Goal: Navigation & Orientation: Find specific page/section

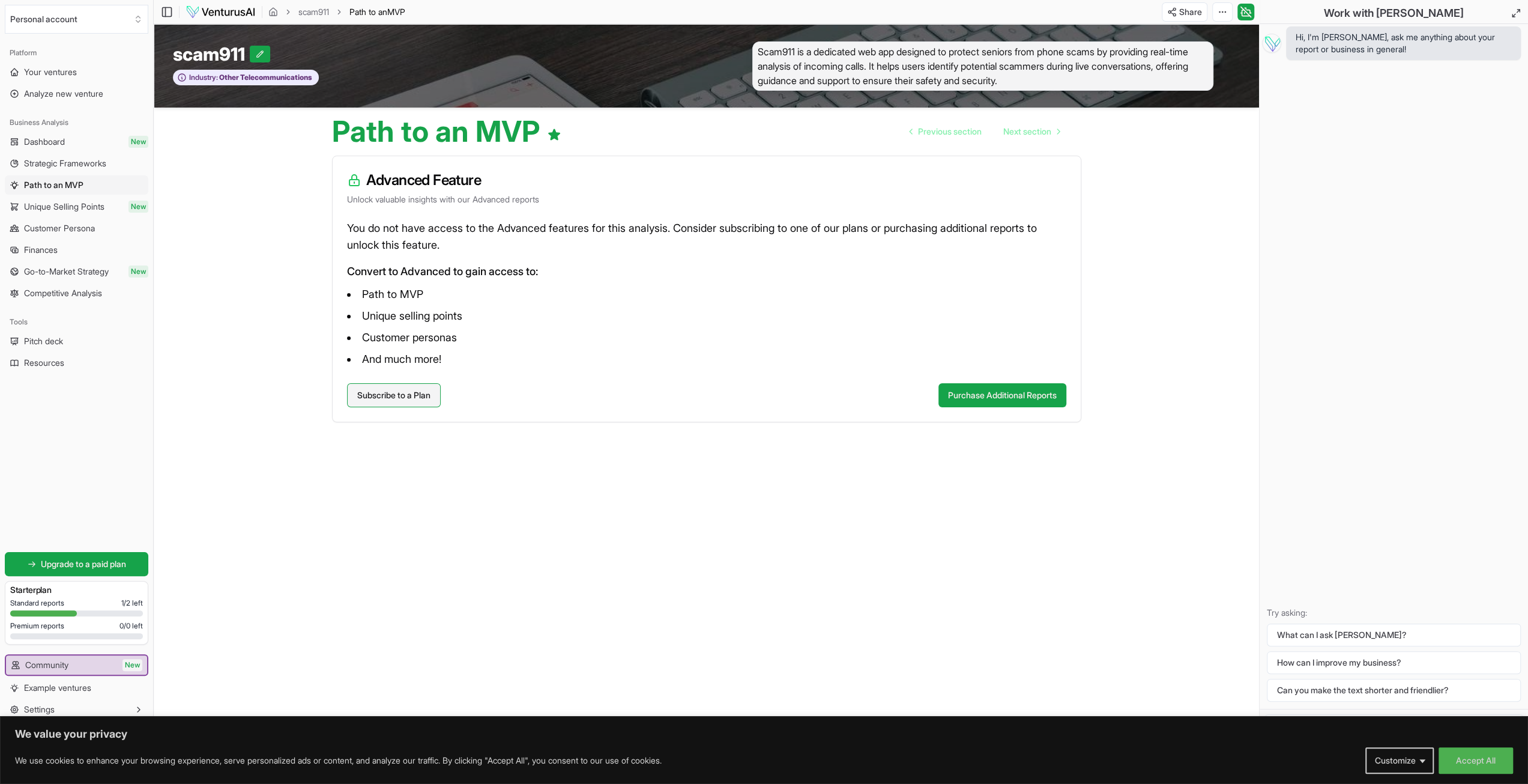
click at [423, 395] on link "Subscribe to a Plan" at bounding box center [394, 395] width 93 height 24
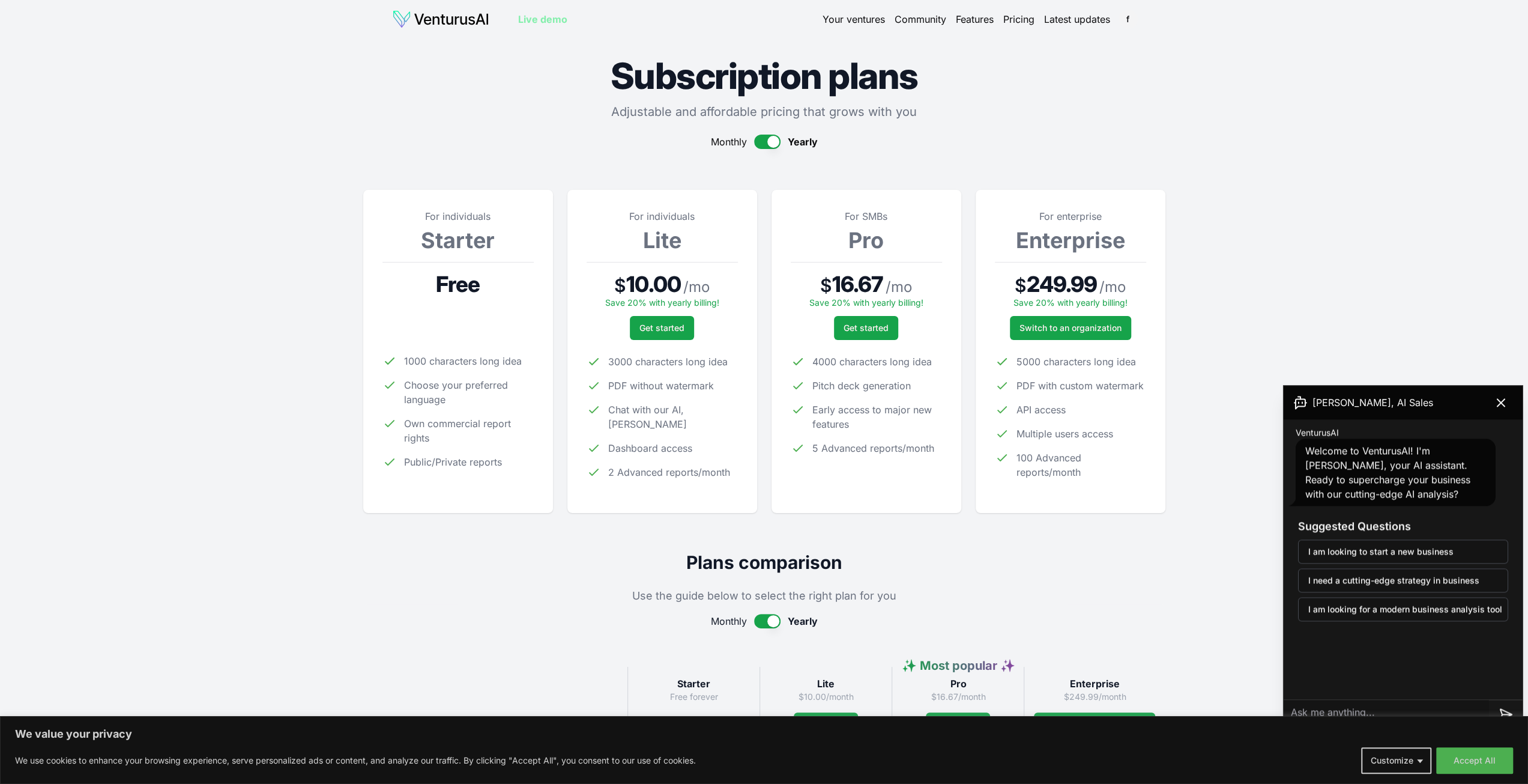
click at [759, 140] on button "button" at bounding box center [768, 141] width 27 height 14
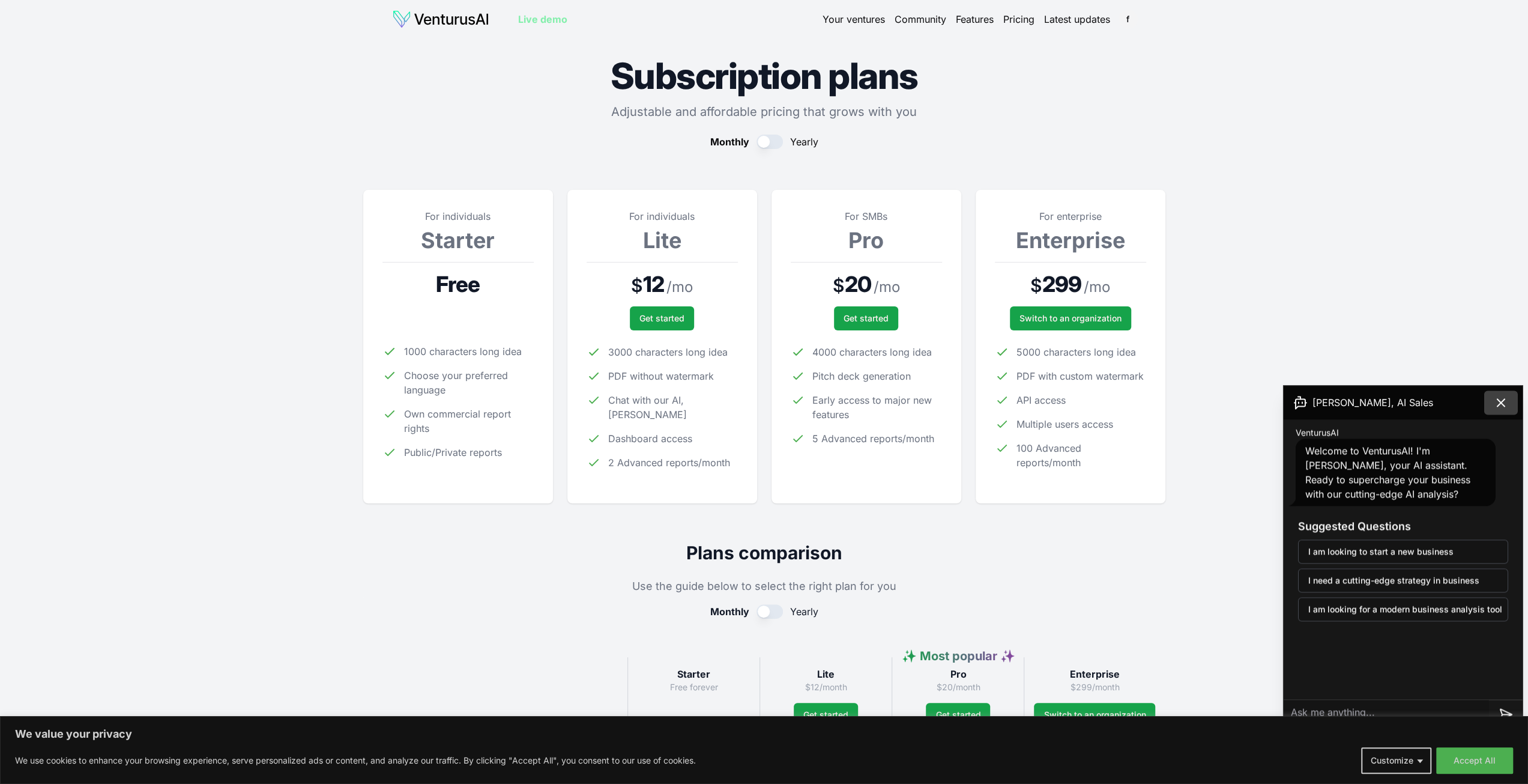
click at [1505, 396] on icon at bounding box center [1501, 402] width 14 height 14
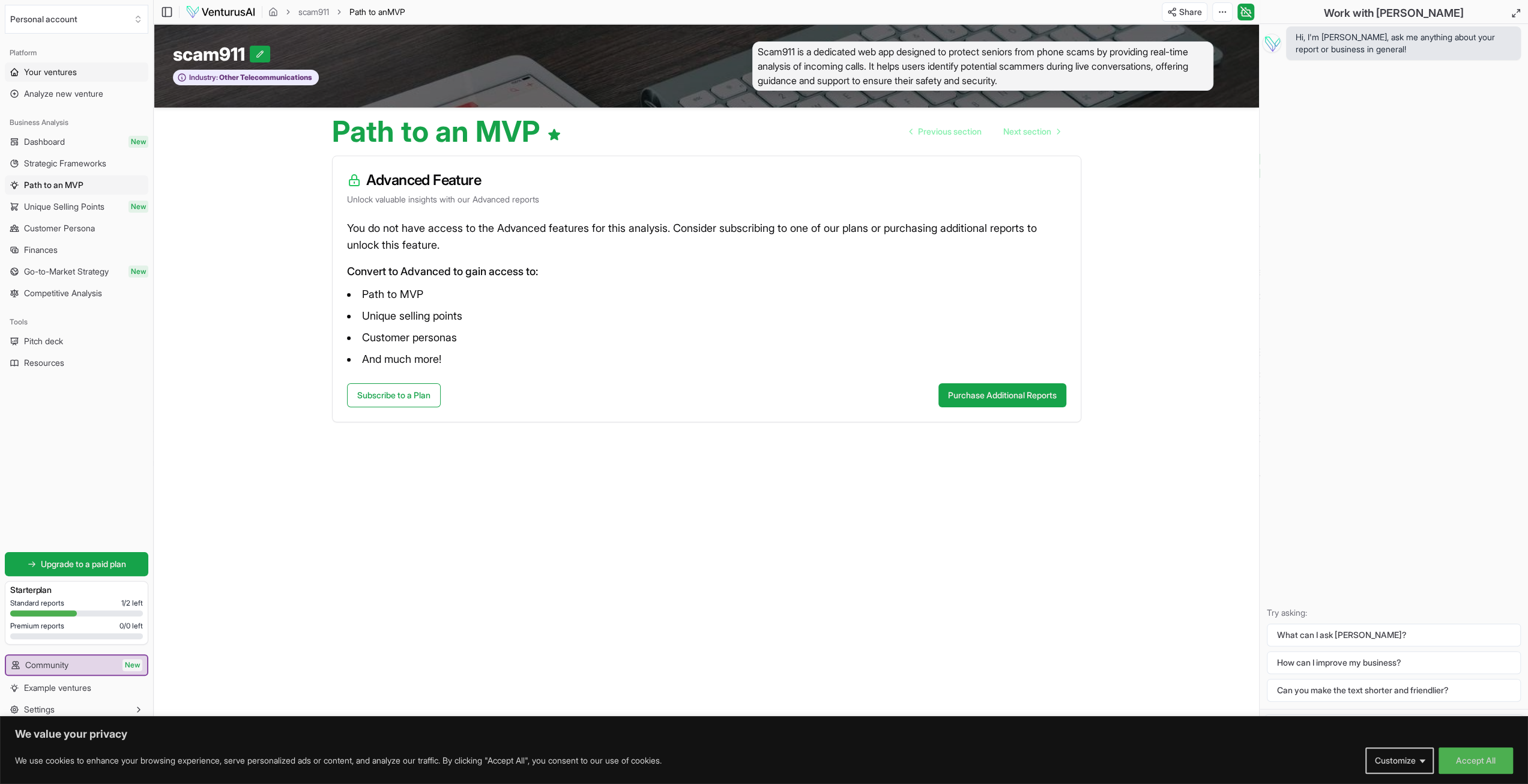
click at [47, 74] on span "Your ventures" at bounding box center [50, 72] width 53 height 12
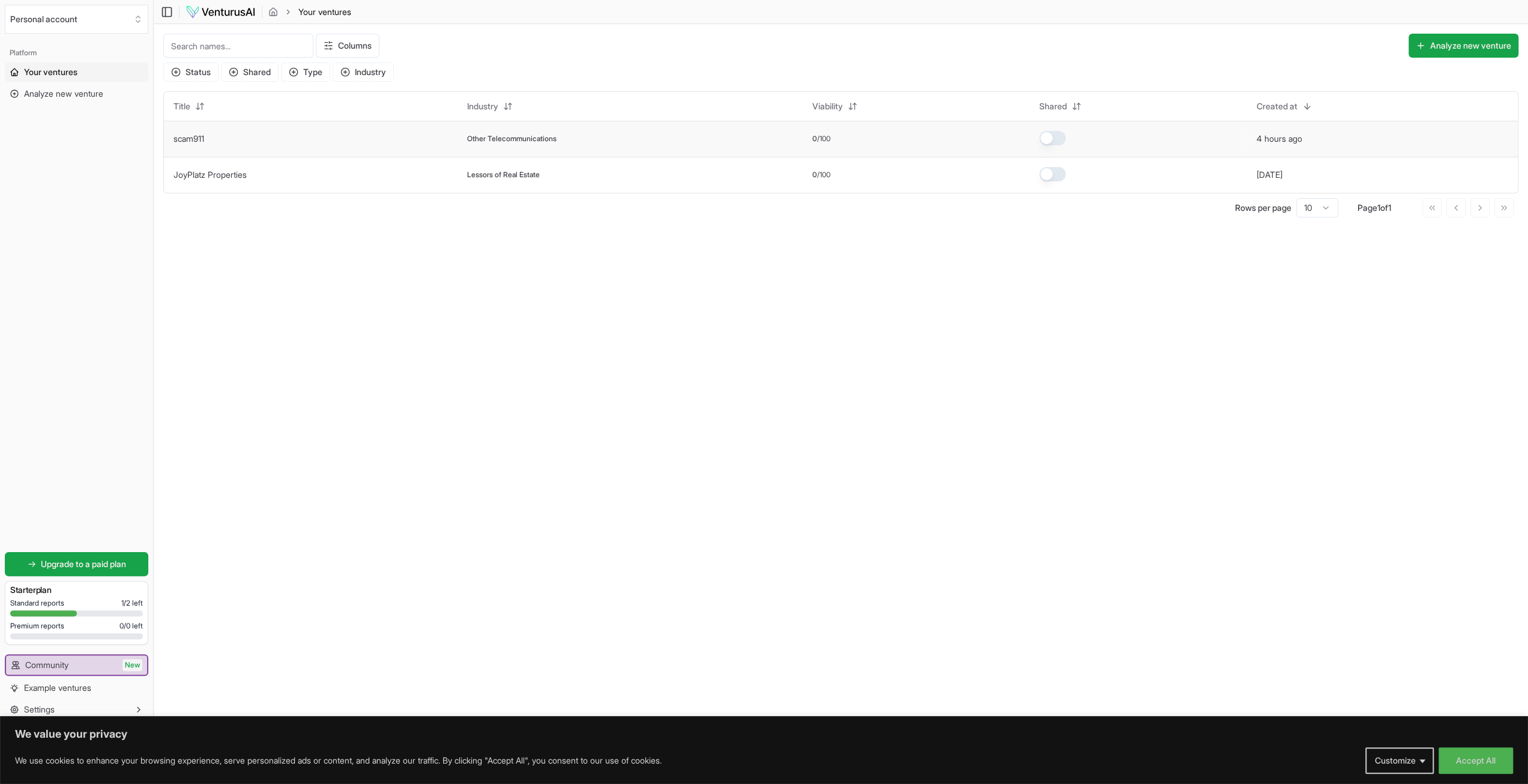
click at [188, 147] on td "scam911" at bounding box center [311, 139] width 294 height 36
click at [202, 138] on link "scam911" at bounding box center [188, 139] width 30 height 10
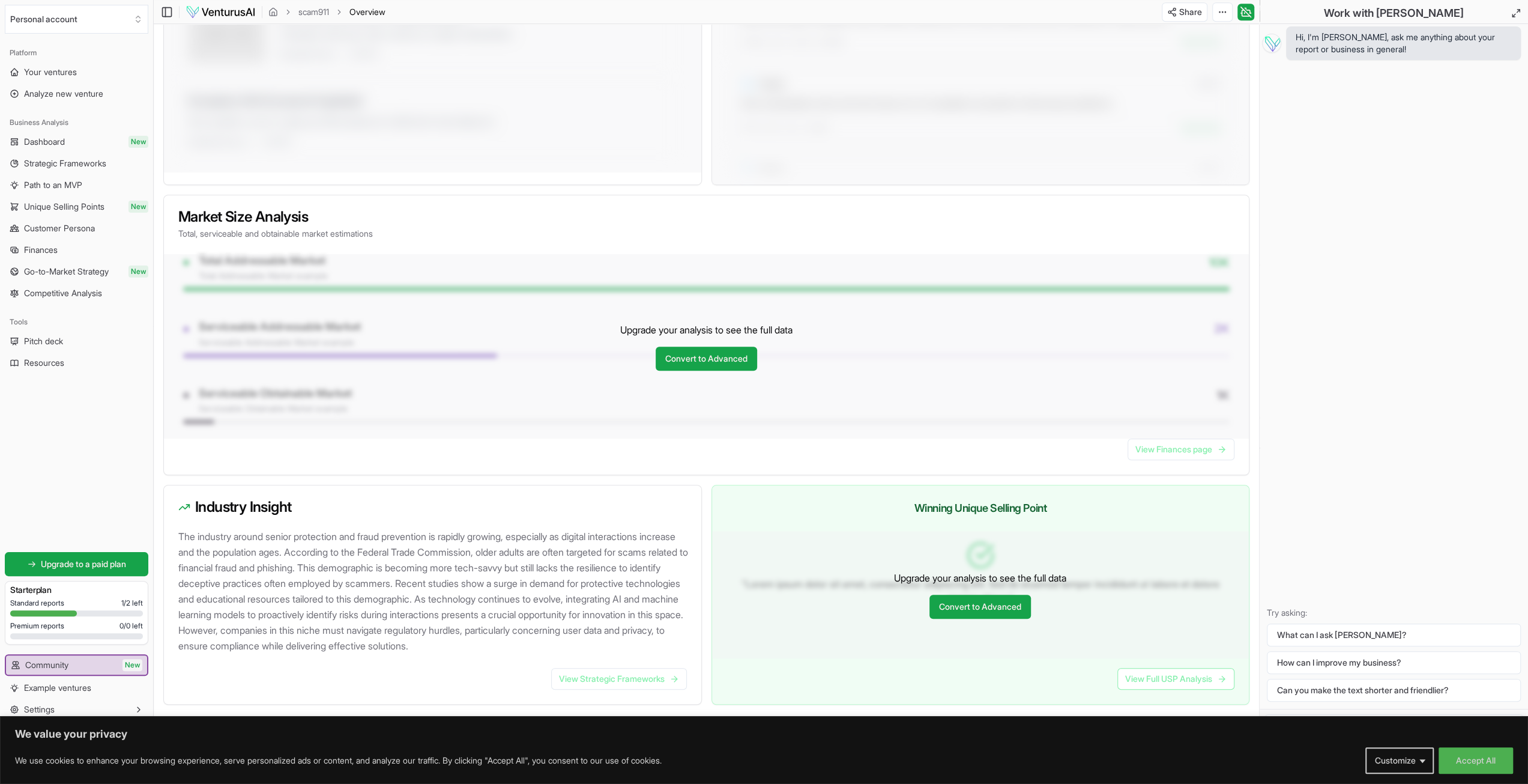
scroll to position [752, 0]
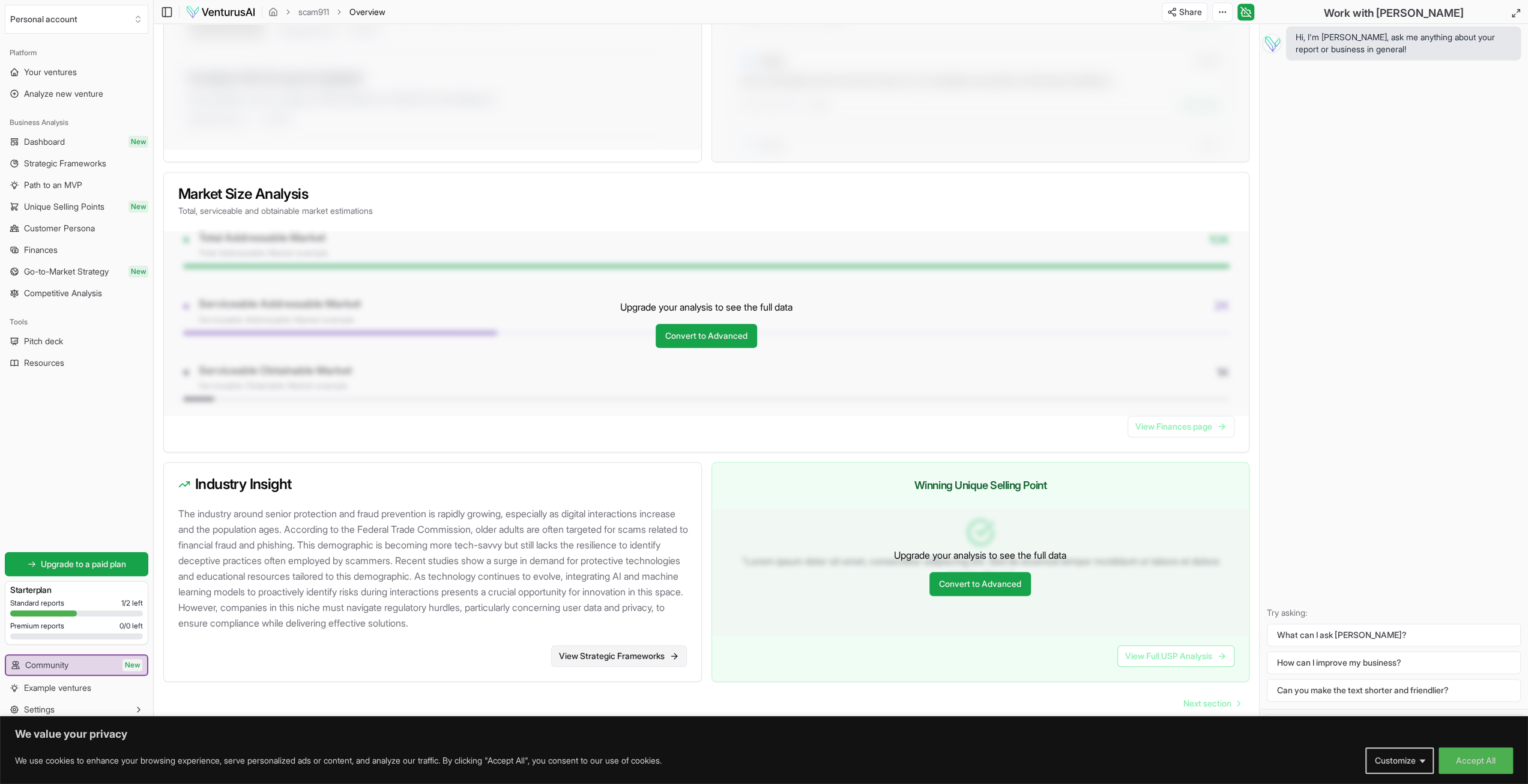
click at [642, 661] on link "View Strategic Frameworks" at bounding box center [619, 656] width 136 height 22
